Goal: Go to known website: Go to known website

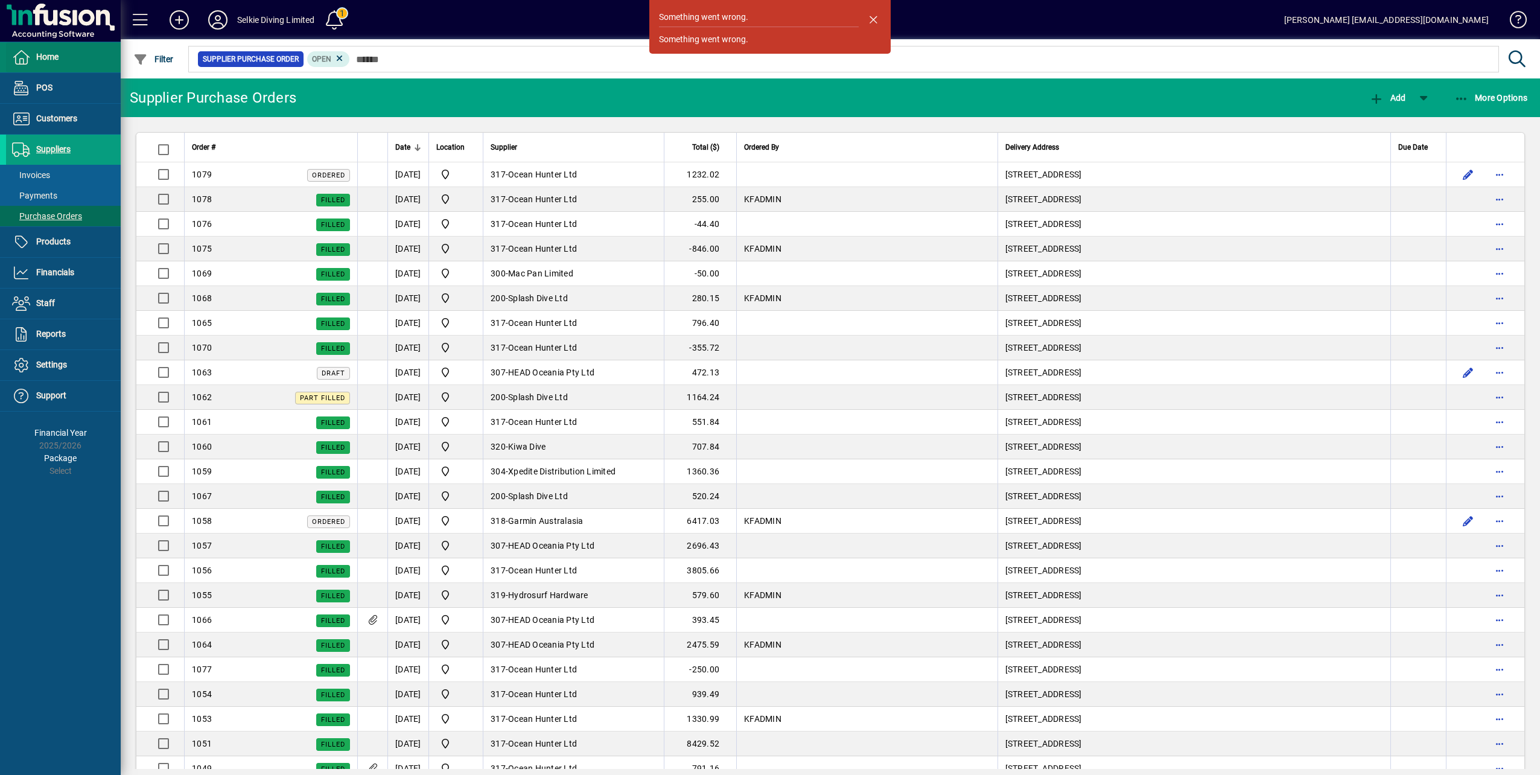
click at [54, 60] on span "Home" at bounding box center [47, 57] width 22 height 10
